Goal: Information Seeking & Learning: Learn about a topic

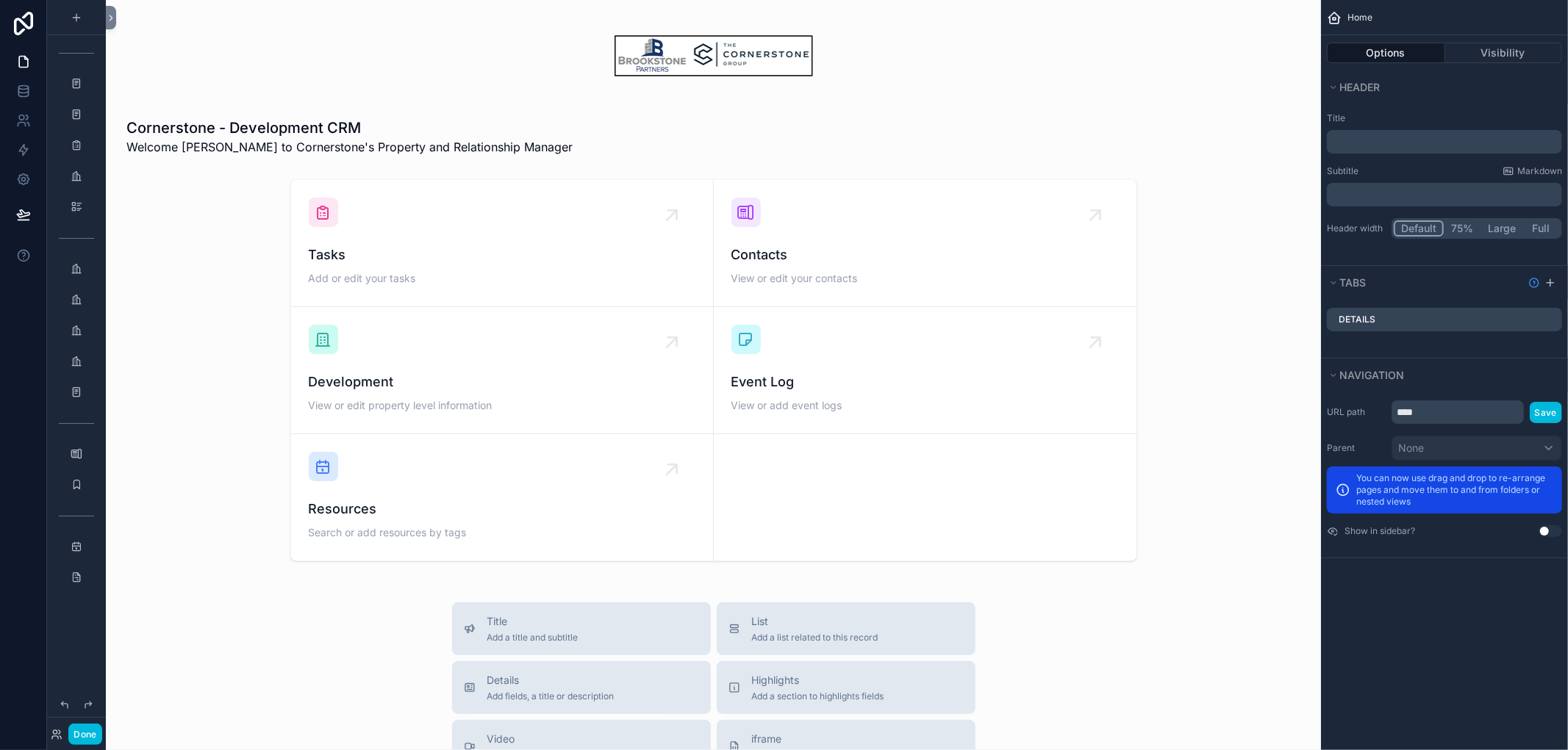
click at [87, 738] on button "Done" at bounding box center [85, 734] width 33 height 21
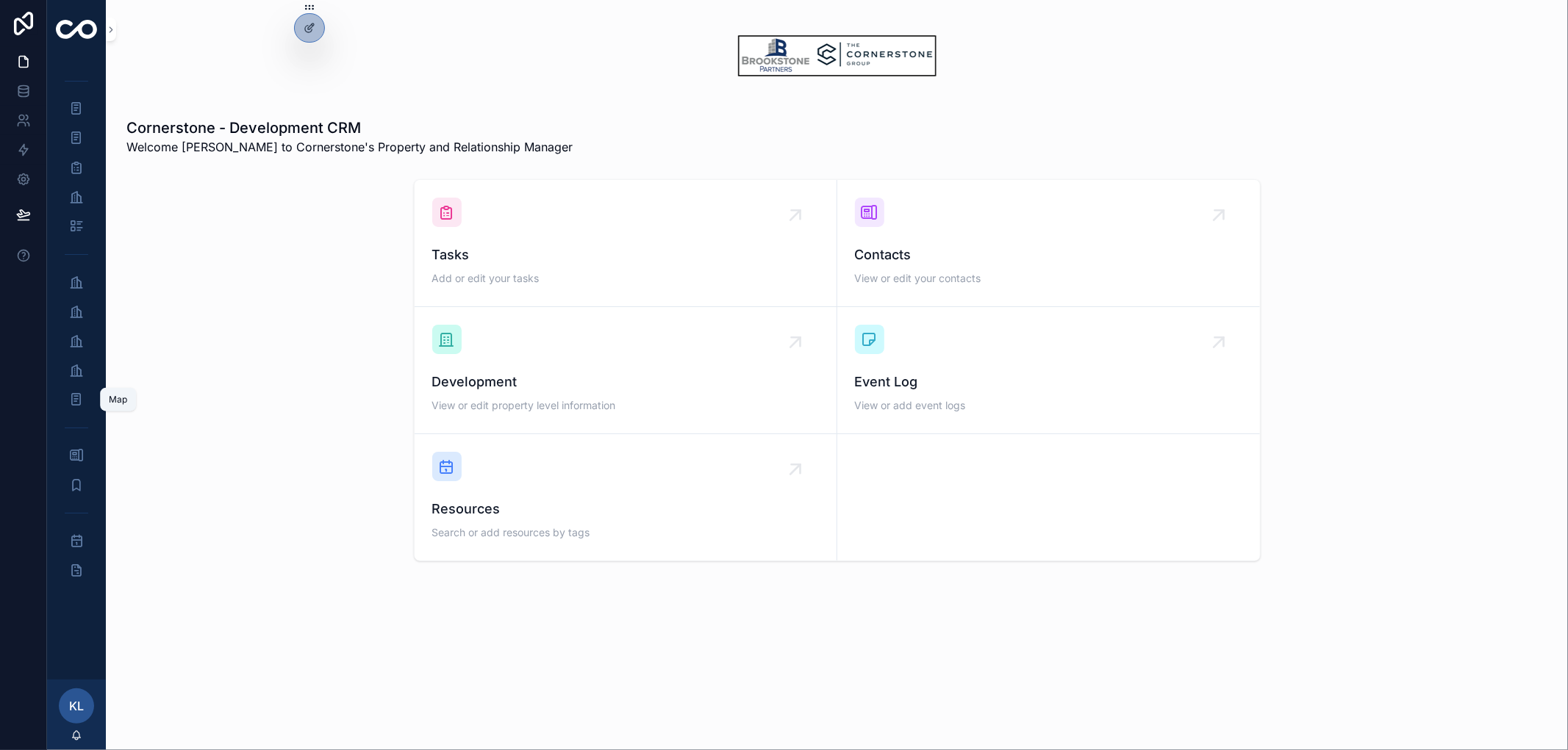
click at [79, 402] on icon "scrollable content" at bounding box center [76, 400] width 14 height 15
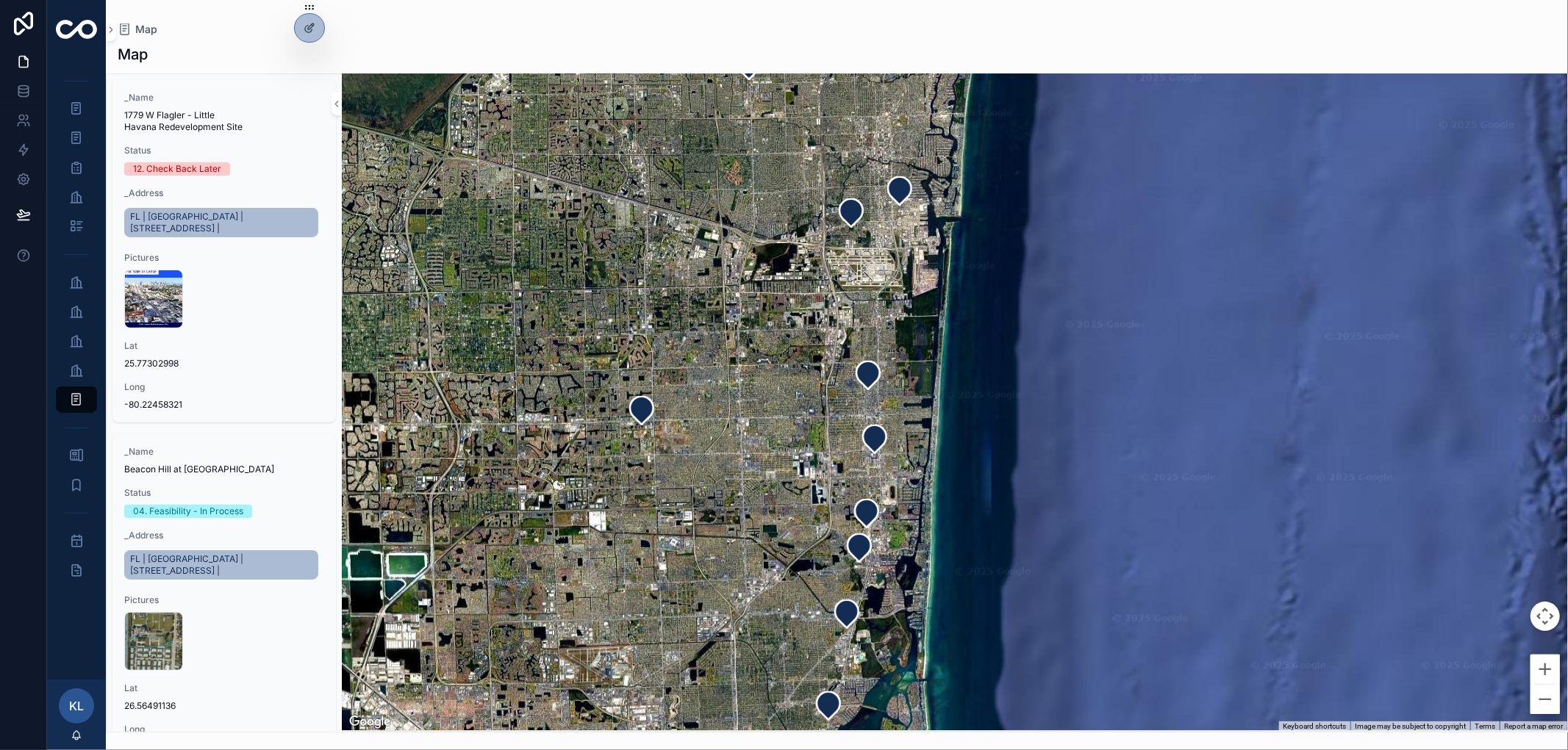
drag, startPoint x: 861, startPoint y: 671, endPoint x: 807, endPoint y: 576, distance: 109.3
click at [807, 576] on div "scrollable content" at bounding box center [955, 403] width 1225 height 657
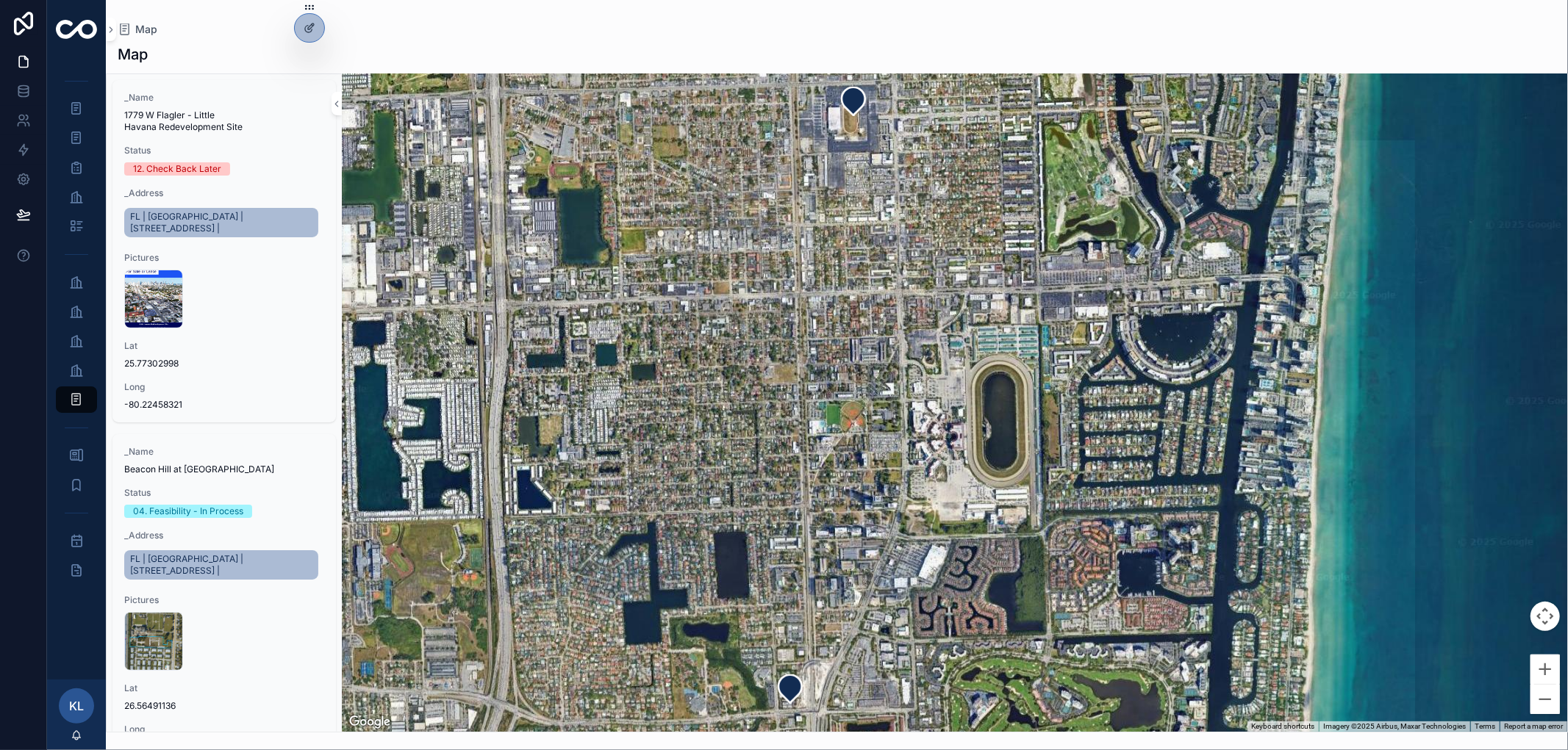
drag, startPoint x: 857, startPoint y: 586, endPoint x: 895, endPoint y: 393, distance: 196.7
click at [895, 393] on div "scrollable content" at bounding box center [955, 403] width 1225 height 657
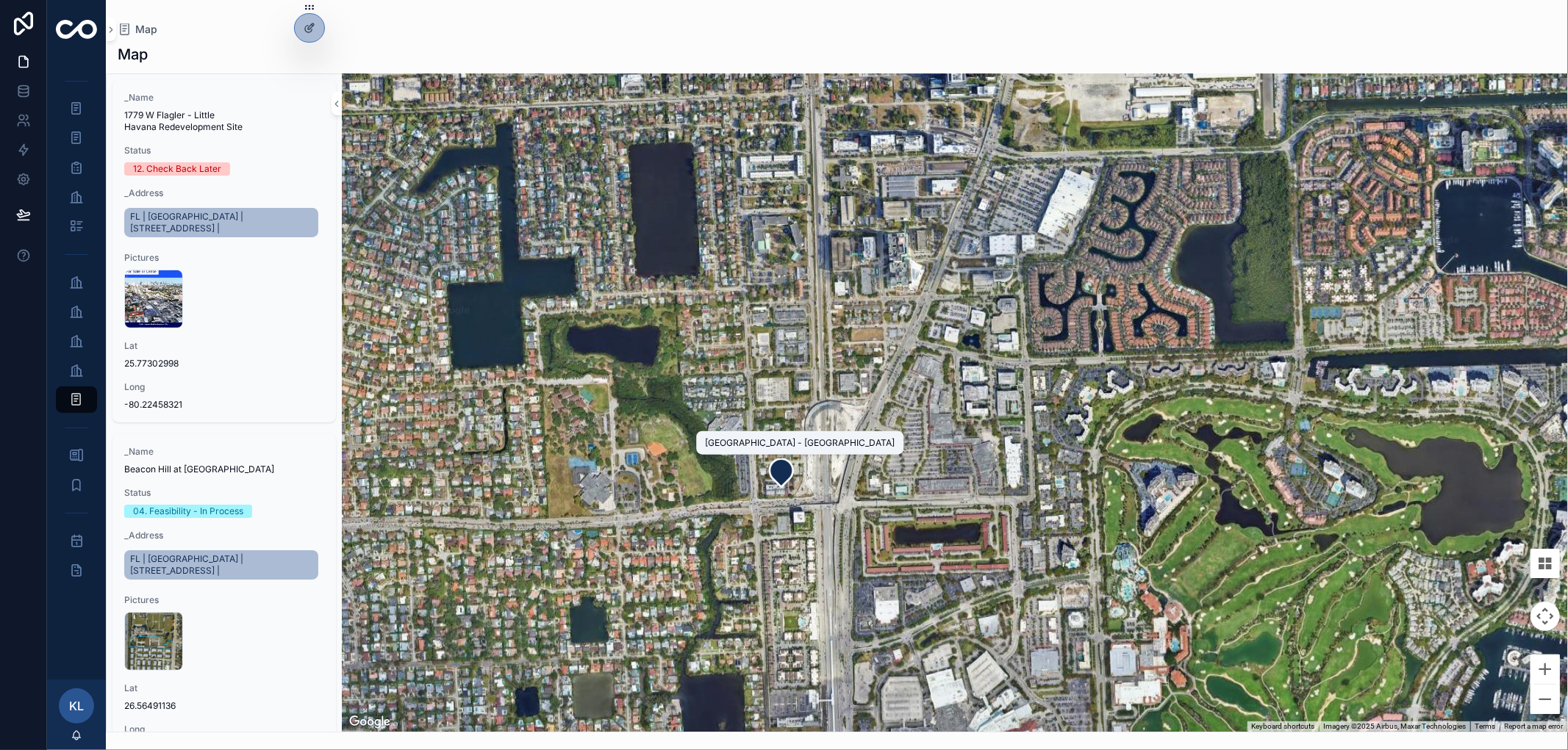
click at [781, 475] on icon "scrollable content" at bounding box center [781, 473] width 23 height 28
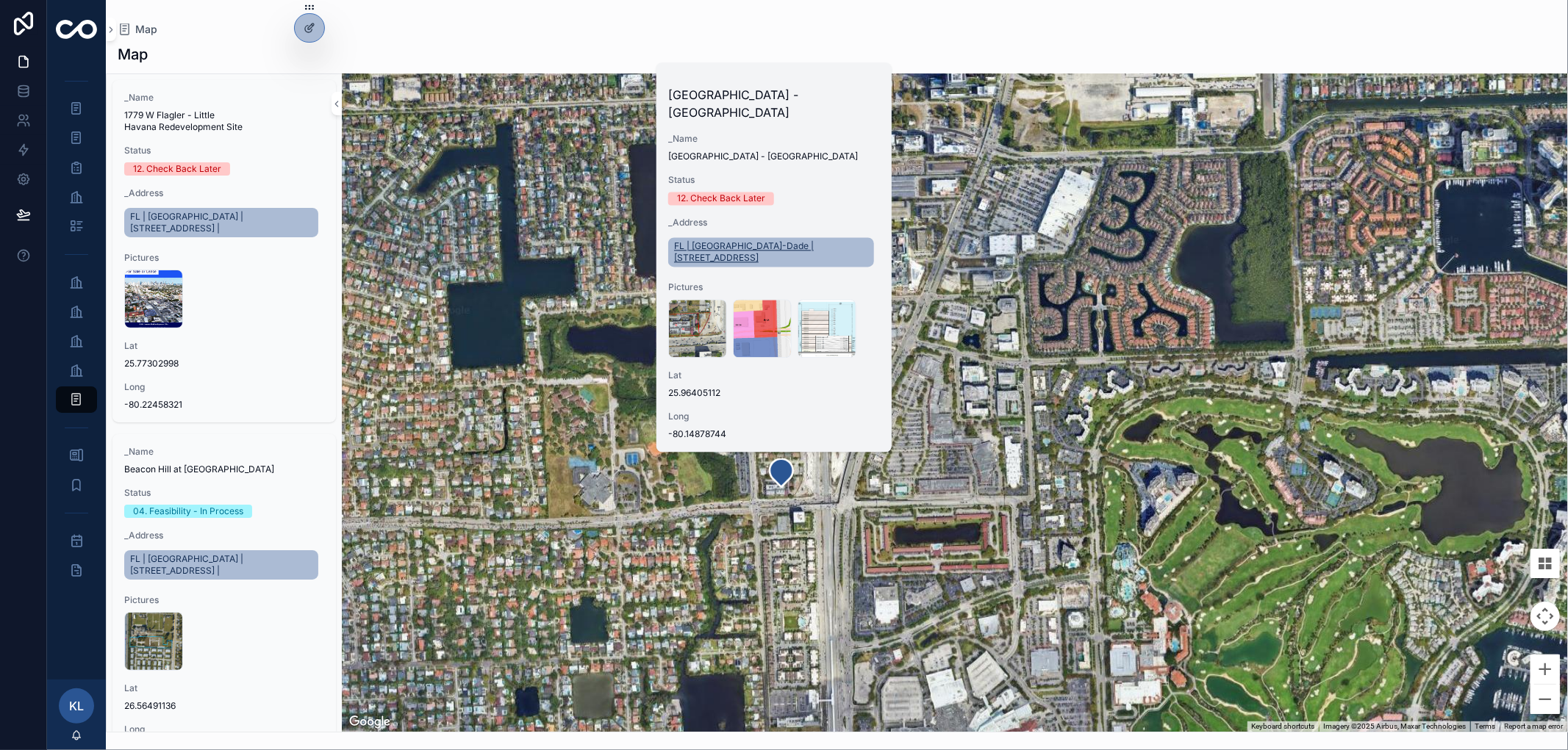
click at [738, 258] on span "FL | [GEOGRAPHIC_DATA]-Dade | [STREET_ADDRESS]" at bounding box center [771, 252] width 194 height 23
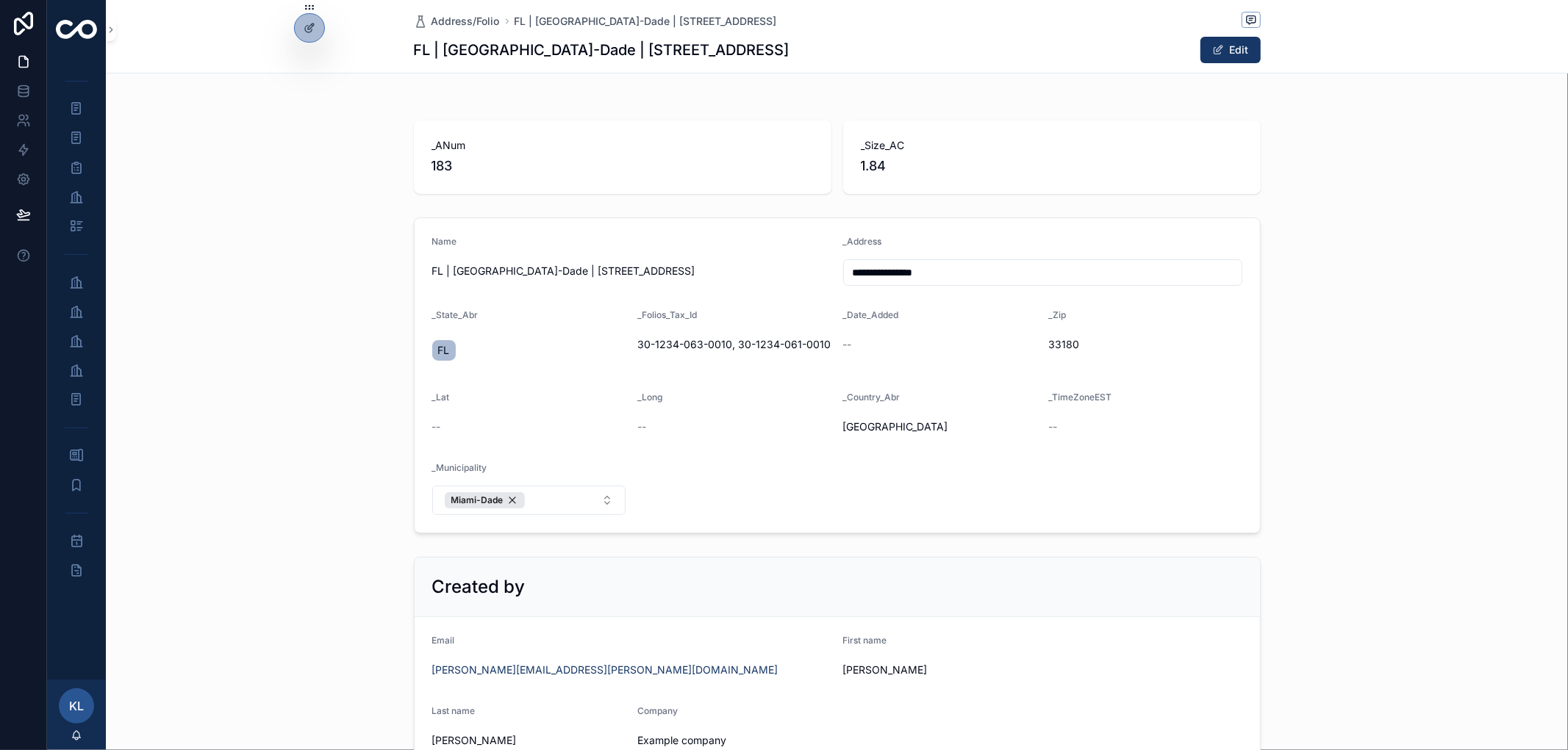
click at [483, 53] on h1 "FL | [GEOGRAPHIC_DATA]-Dade | [STREET_ADDRESS]" at bounding box center [602, 50] width 376 height 20
click at [559, 235] on form "**********" at bounding box center [837, 375] width 846 height 315
click at [564, 19] on span "FL | [GEOGRAPHIC_DATA]-Dade | [STREET_ADDRESS]" at bounding box center [645, 21] width 263 height 15
drag, startPoint x: 533, startPoint y: 52, endPoint x: 658, endPoint y: 53, distance: 125.0
click at [658, 53] on h1 "FL | [GEOGRAPHIC_DATA]-Dade | [STREET_ADDRESS]" at bounding box center [602, 50] width 376 height 20
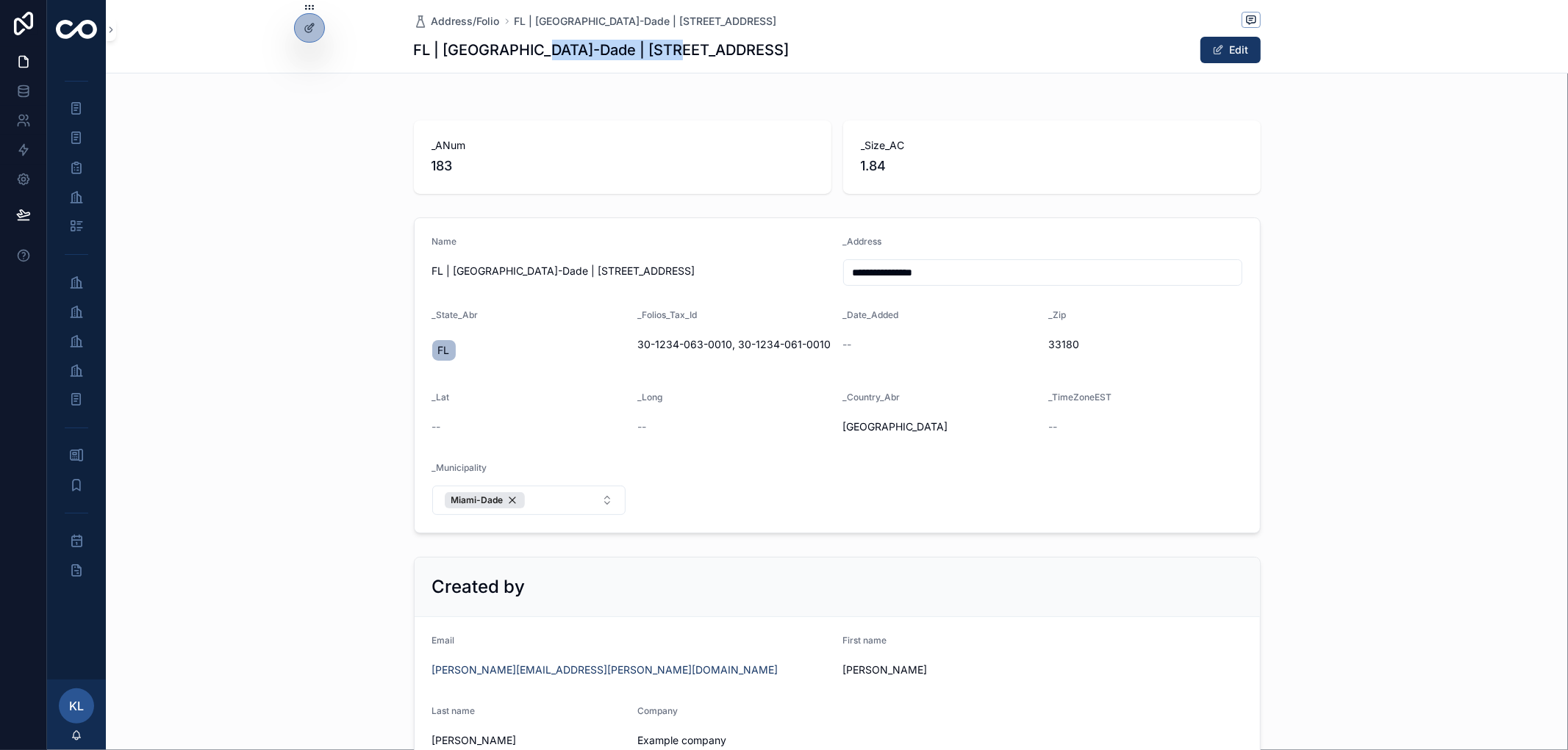
click at [599, 69] on div "Address/[GEOGRAPHIC_DATA] | [GEOGRAPHIC_DATA] | [STREET_ADDRESS] | [STREET_ADDR…" at bounding box center [837, 36] width 847 height 72
drag, startPoint x: 538, startPoint y: 49, endPoint x: 645, endPoint y: 59, distance: 107.5
click at [660, 56] on h1 "FL | [GEOGRAPHIC_DATA]-Dade | [STREET_ADDRESS]" at bounding box center [602, 50] width 376 height 20
copy h1 "[STREET_ADDRESS]"
click at [71, 107] on icon "scrollable content" at bounding box center [76, 108] width 14 height 15
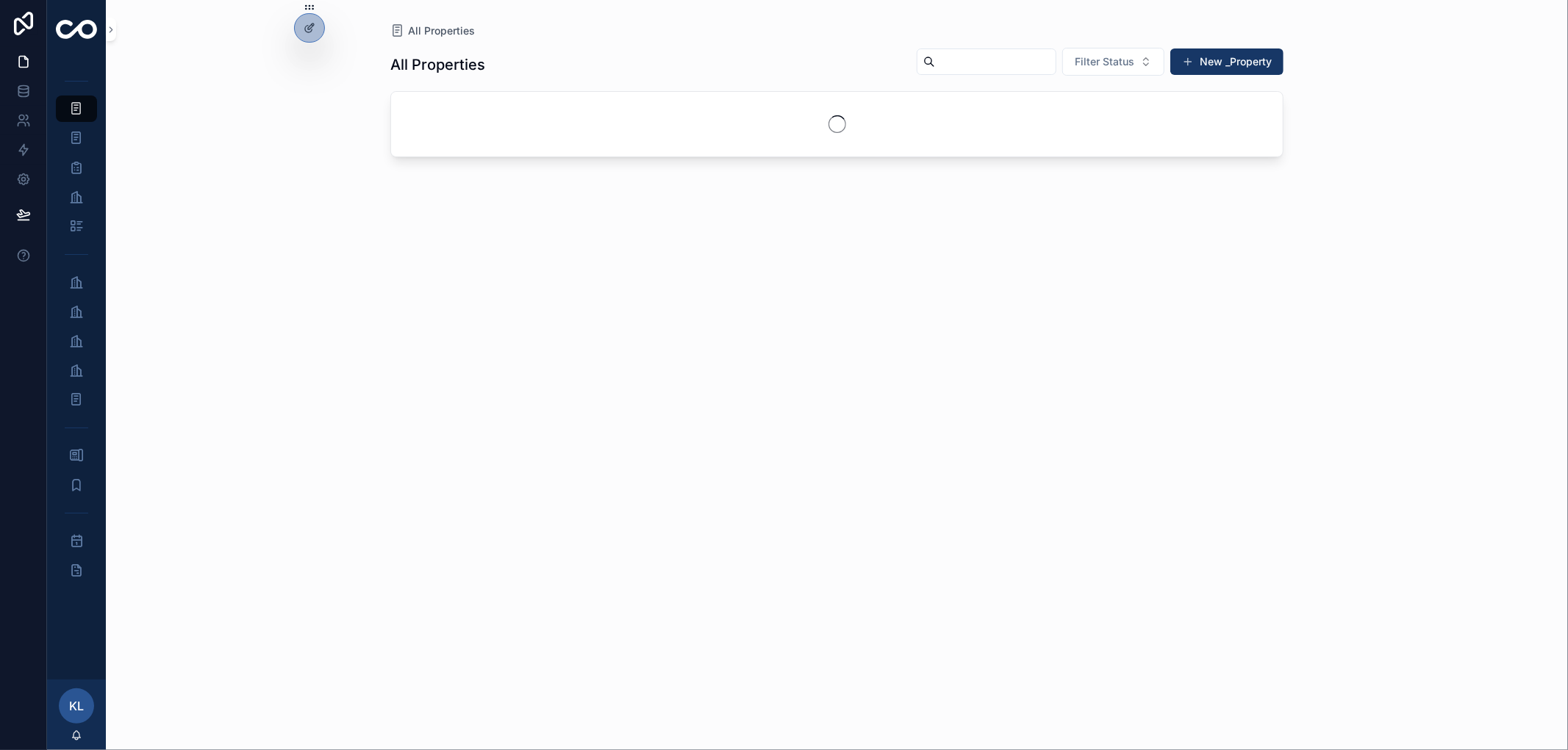
click at [935, 64] on input "scrollable content" at bounding box center [995, 62] width 121 height 20
paste input "**********"
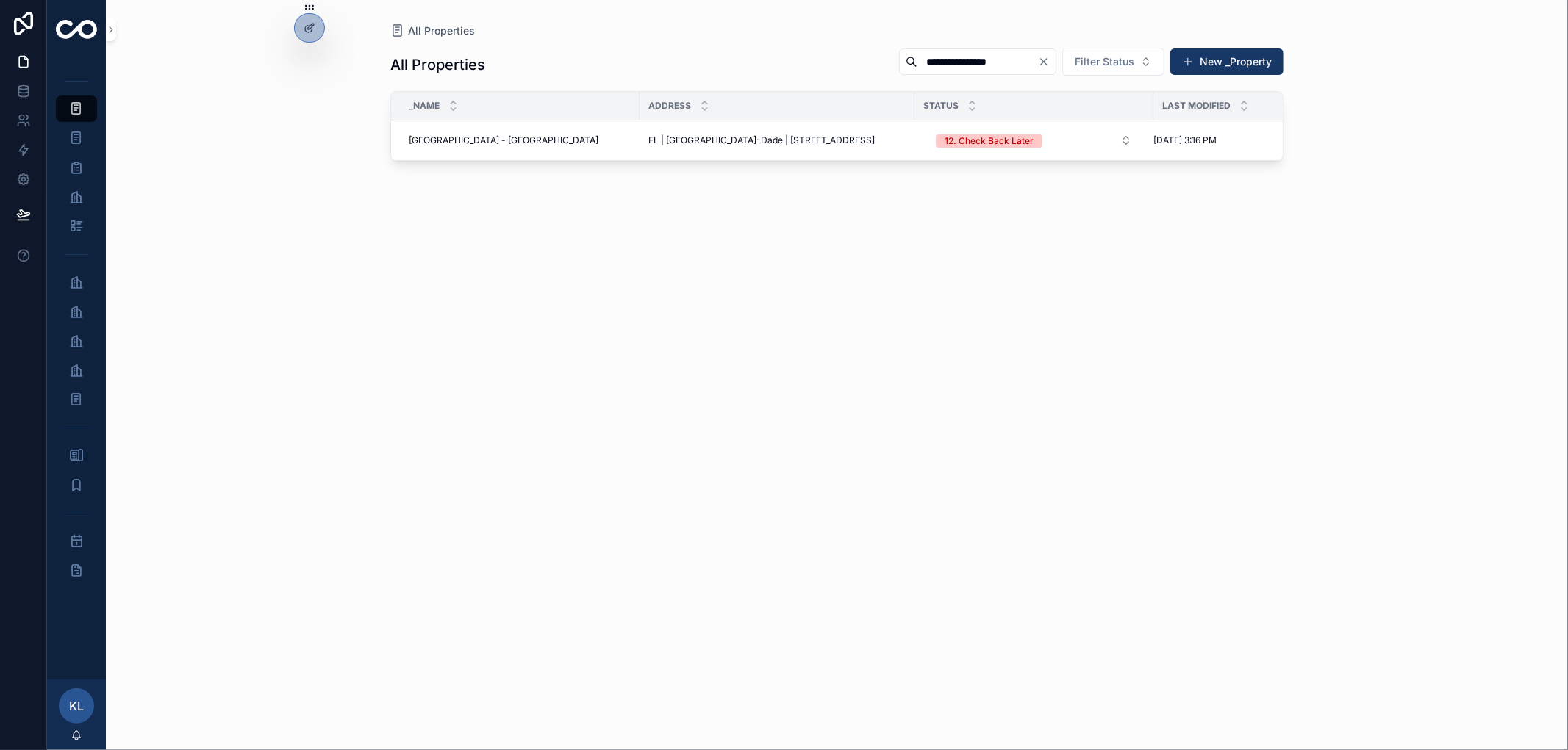
type input "**********"
click at [537, 136] on span "[GEOGRAPHIC_DATA] - [GEOGRAPHIC_DATA]" at bounding box center [503, 140] width 189 height 12
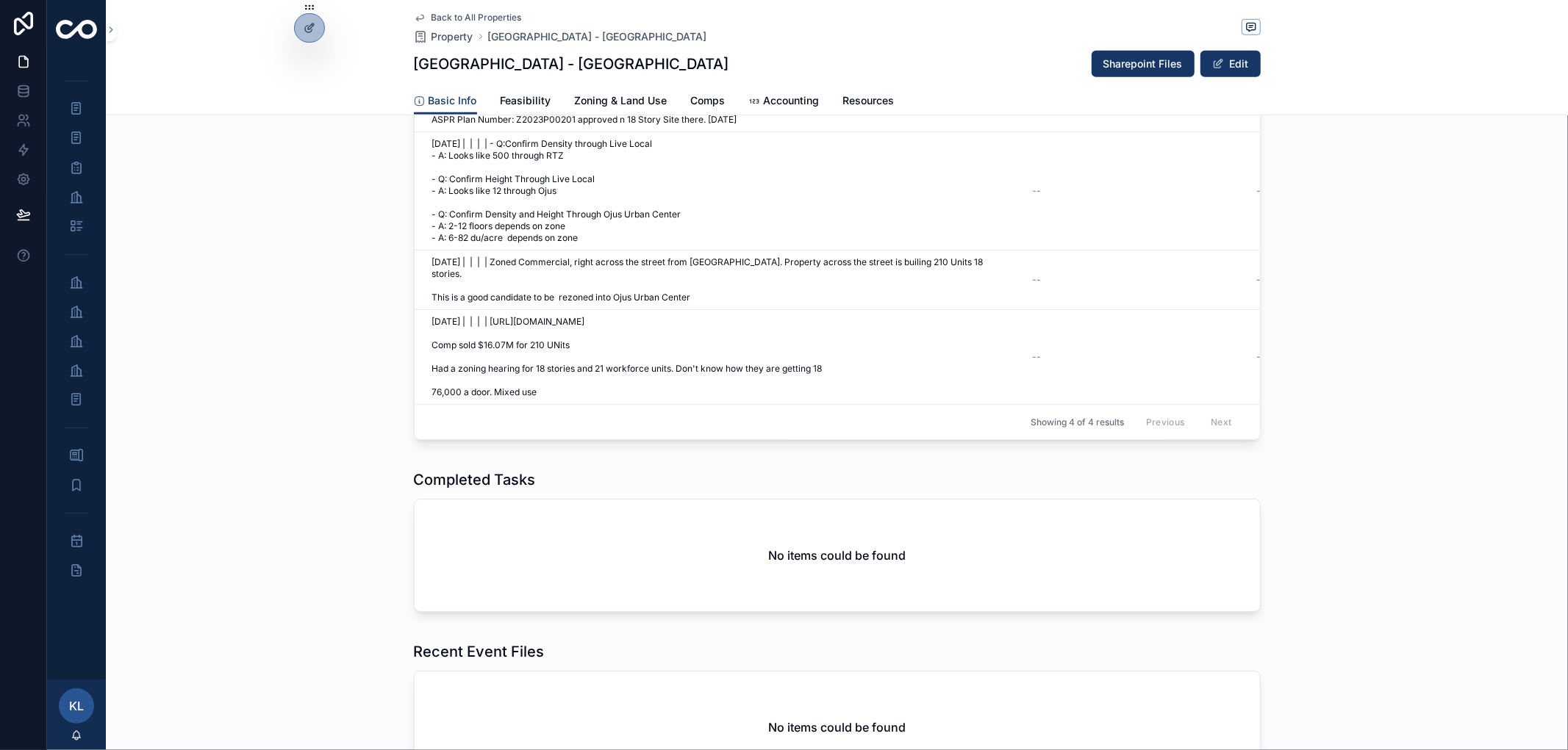
scroll to position [979, 0]
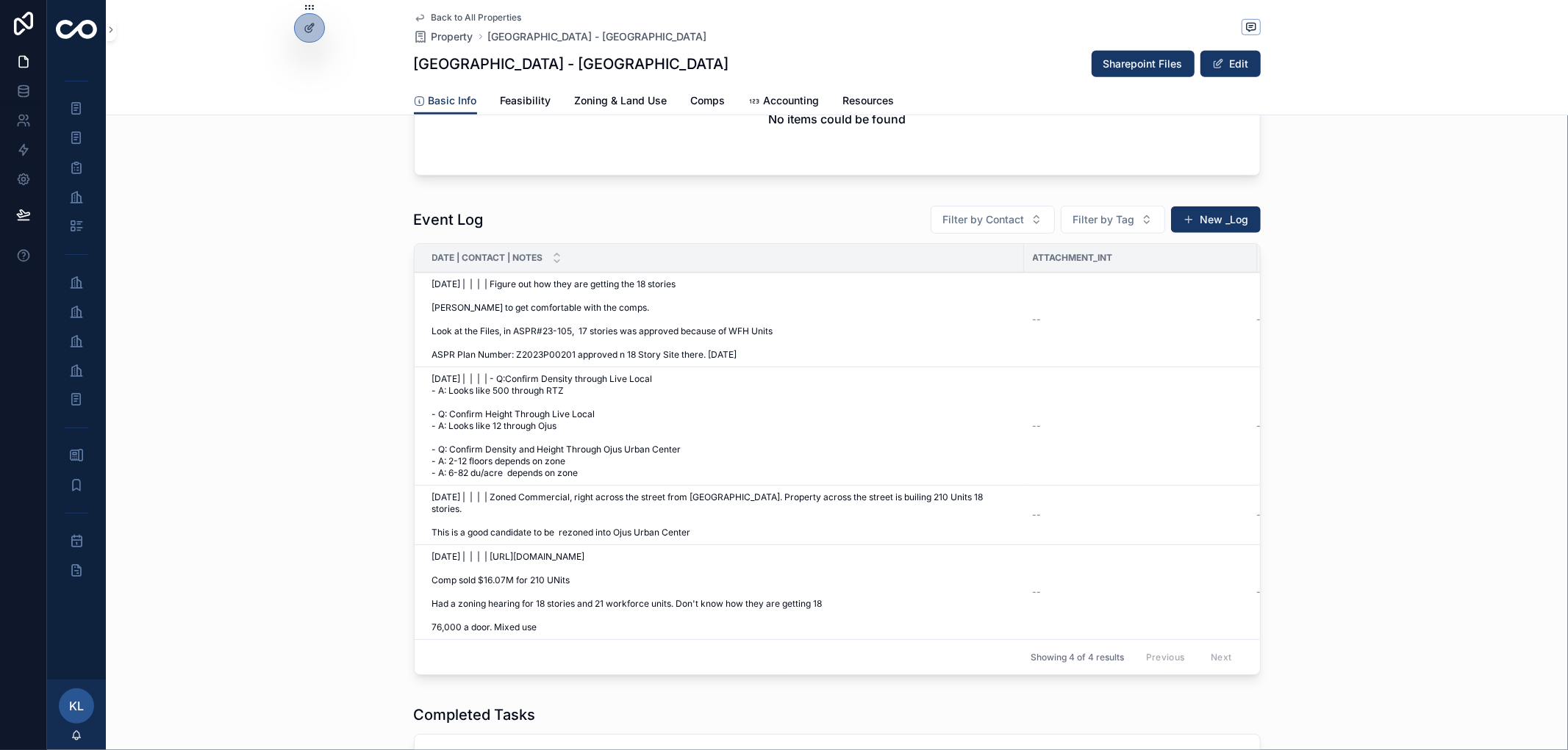
click at [510, 97] on span "Feasibility" at bounding box center [525, 100] width 51 height 15
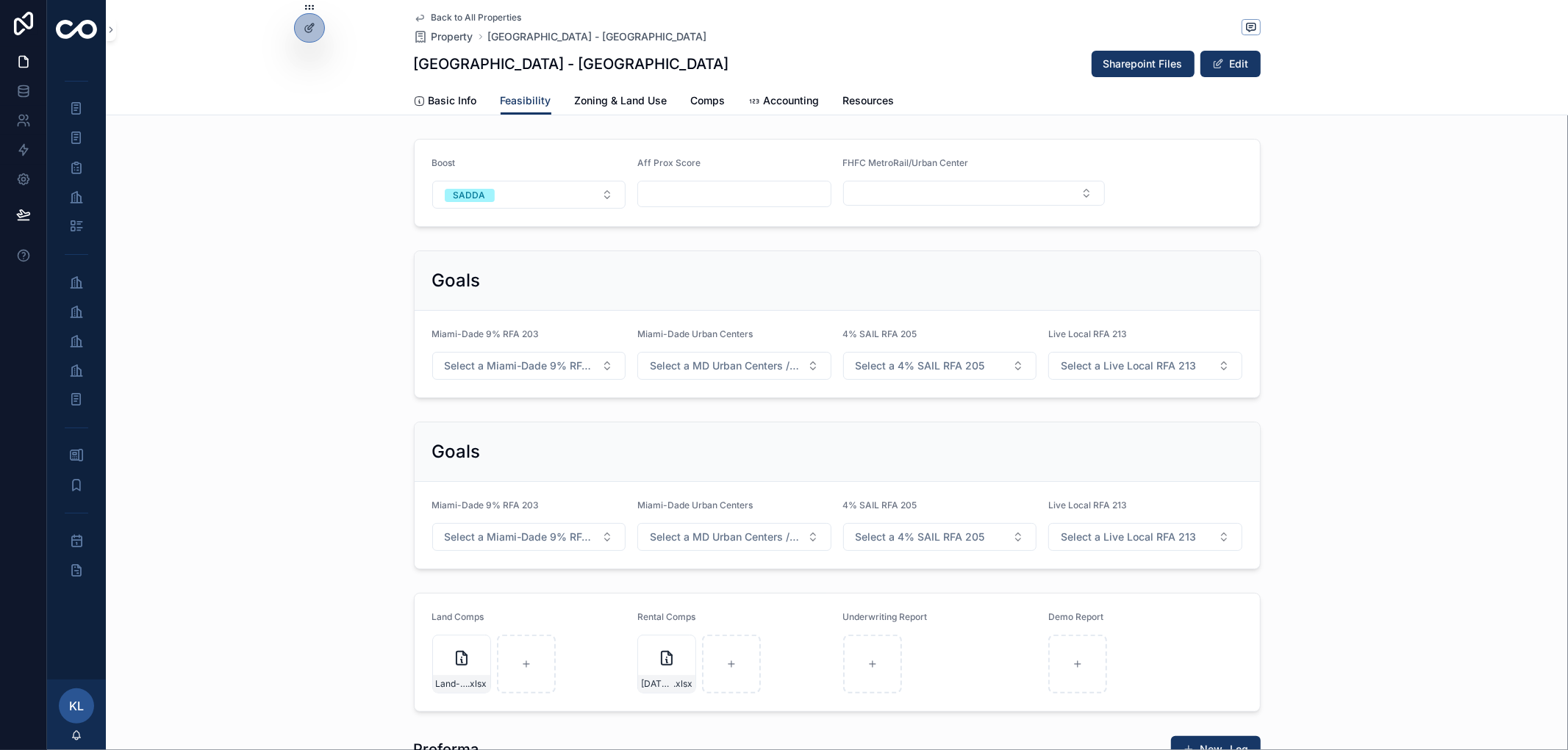
click at [635, 101] on span "Zoning & Land Use" at bounding box center [621, 100] width 93 height 15
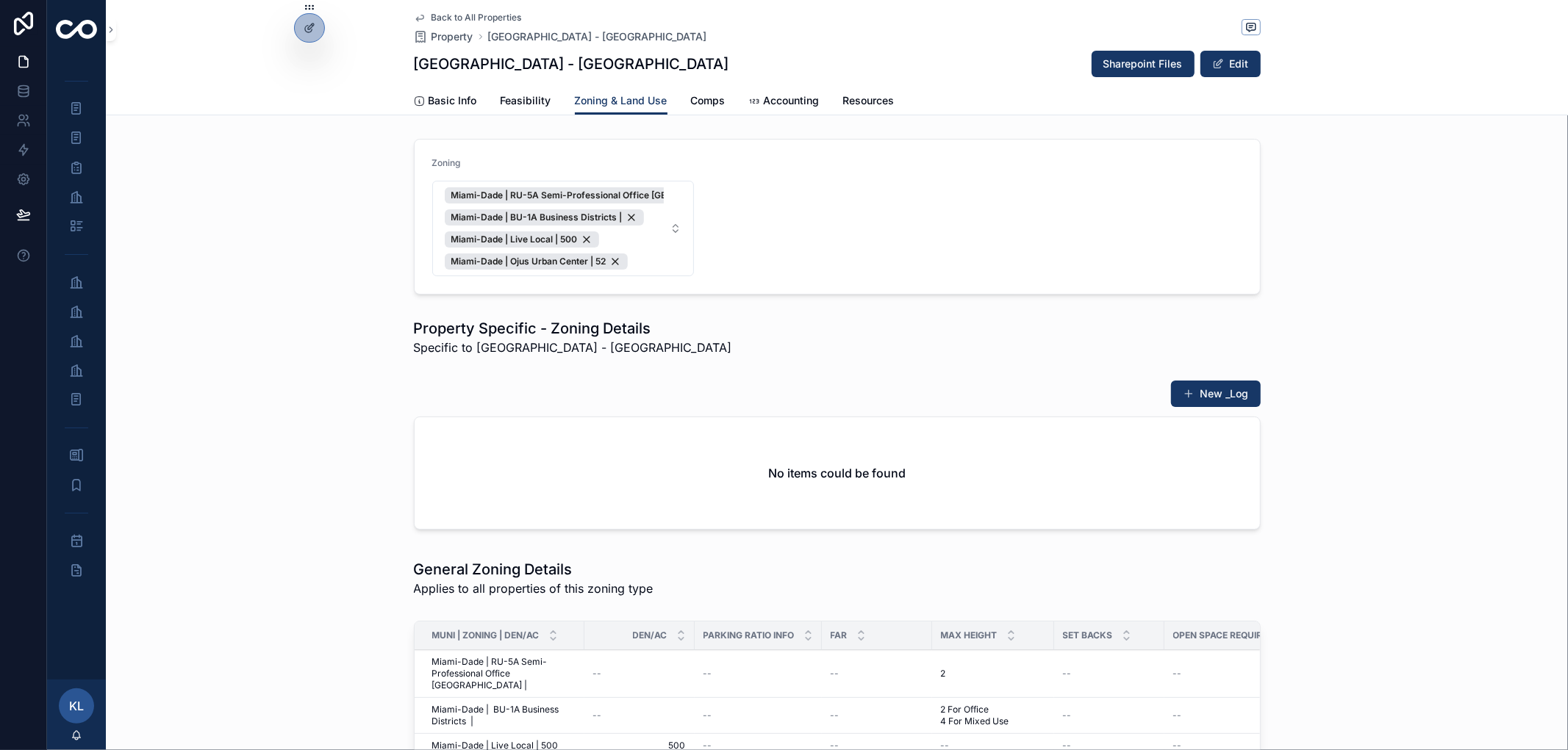
click at [429, 101] on span "Basic Info" at bounding box center [453, 100] width 48 height 15
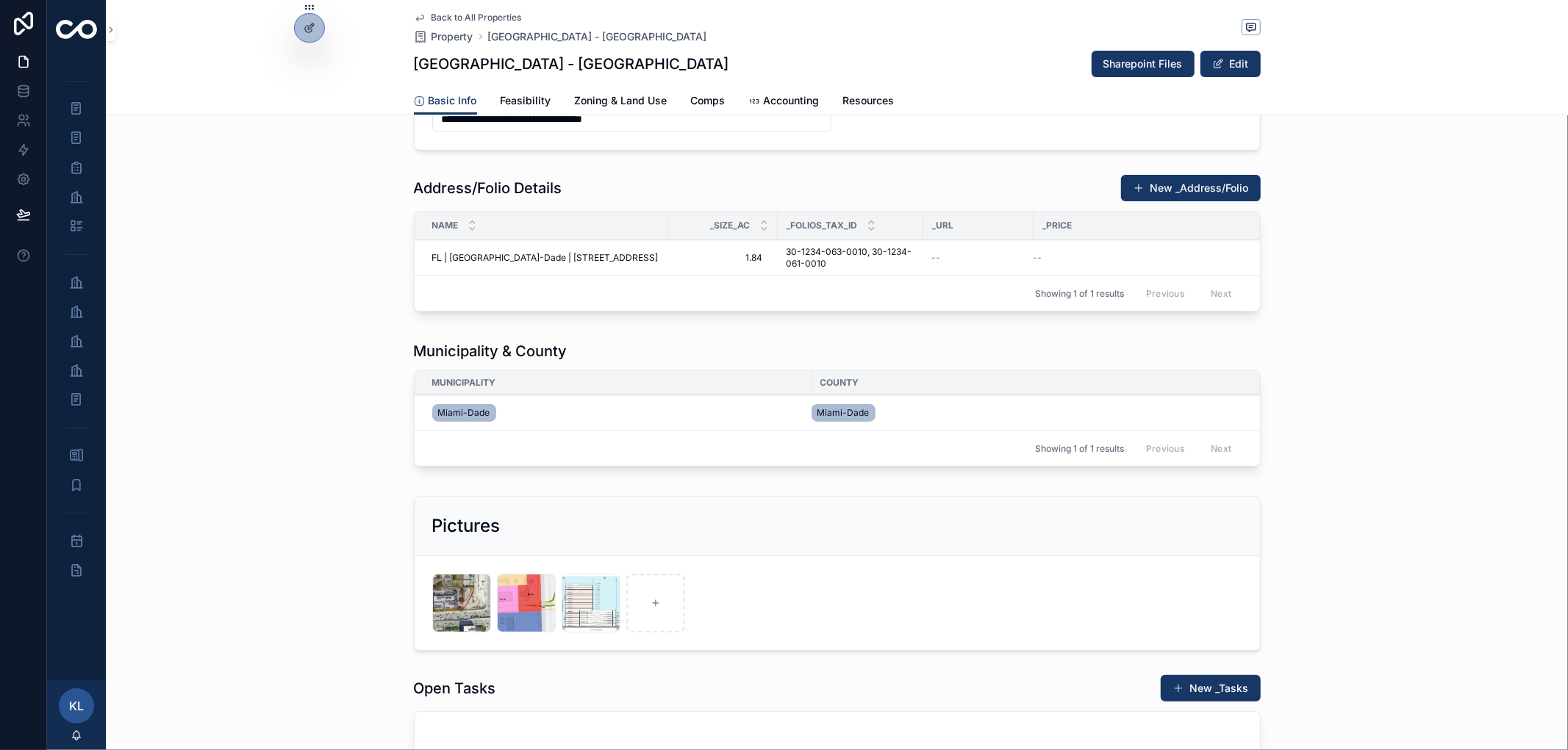
scroll to position [82, 0]
